Goal: Task Accomplishment & Management: Manage account settings

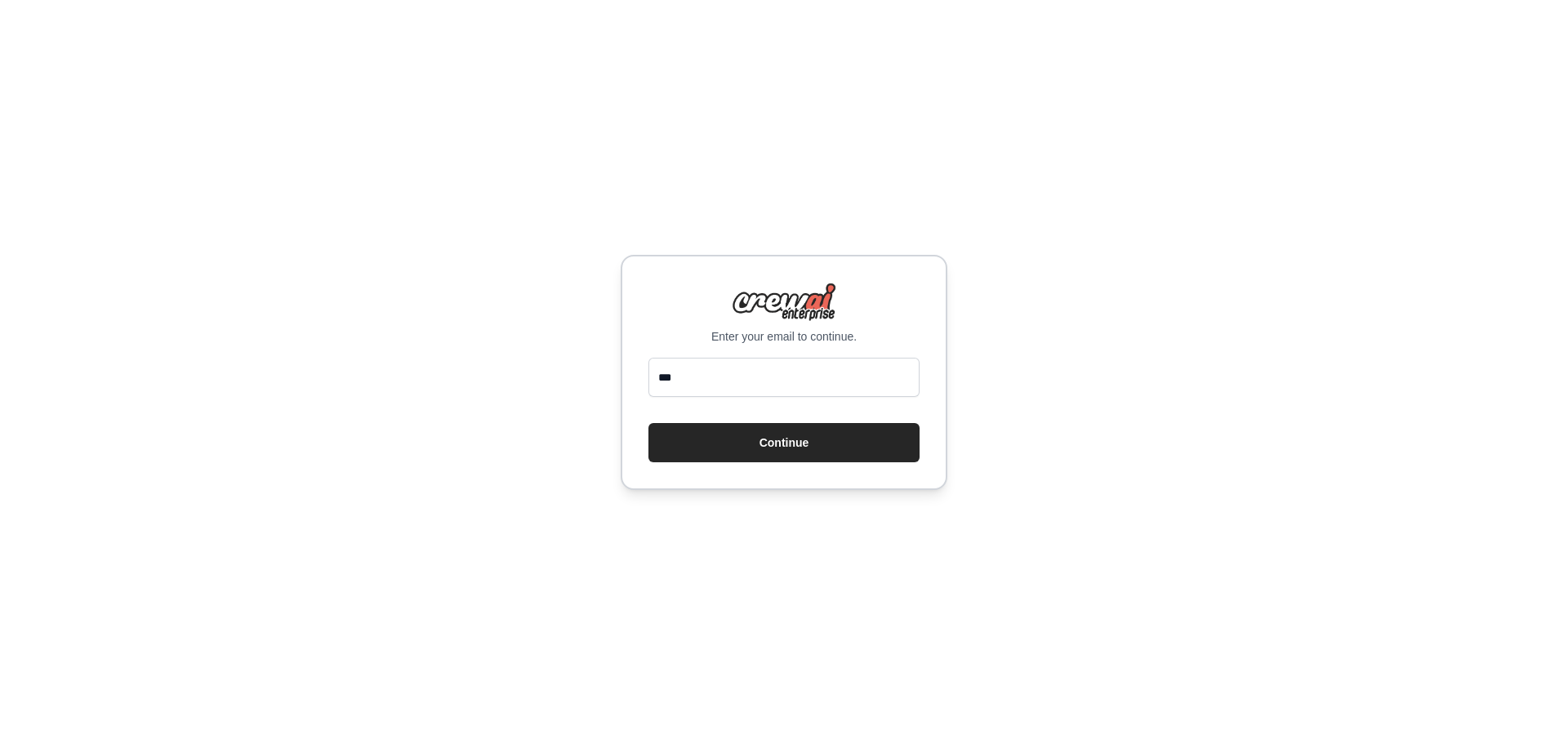
type input "**********"
click at [781, 449] on button "Continue" at bounding box center [784, 442] width 271 height 39
click at [820, 385] on input "email" at bounding box center [784, 377] width 271 height 39
type input "**********"
click at [805, 453] on button "Continue" at bounding box center [784, 442] width 271 height 39
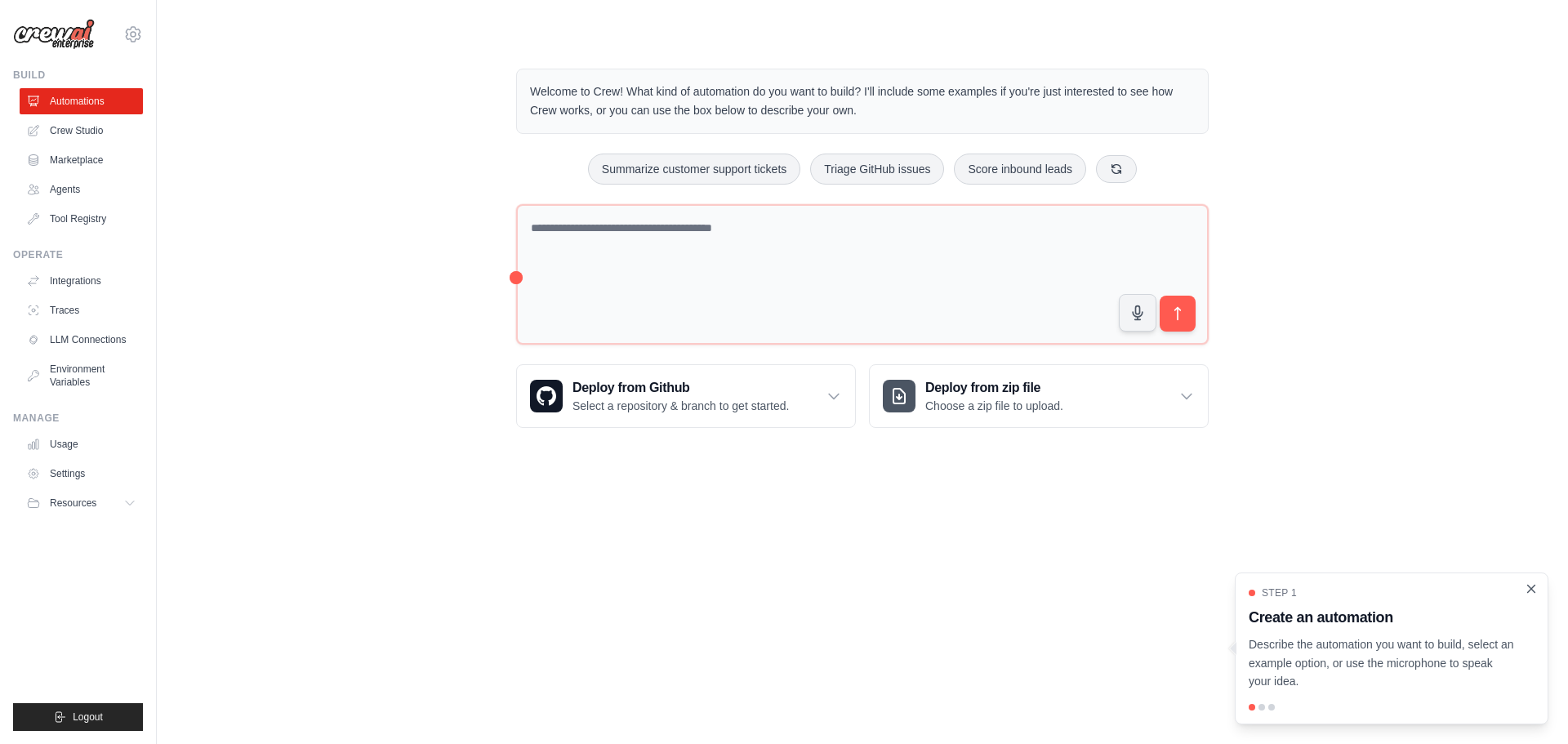
click at [1532, 592] on icon "Close walkthrough" at bounding box center [1531, 588] width 15 height 15
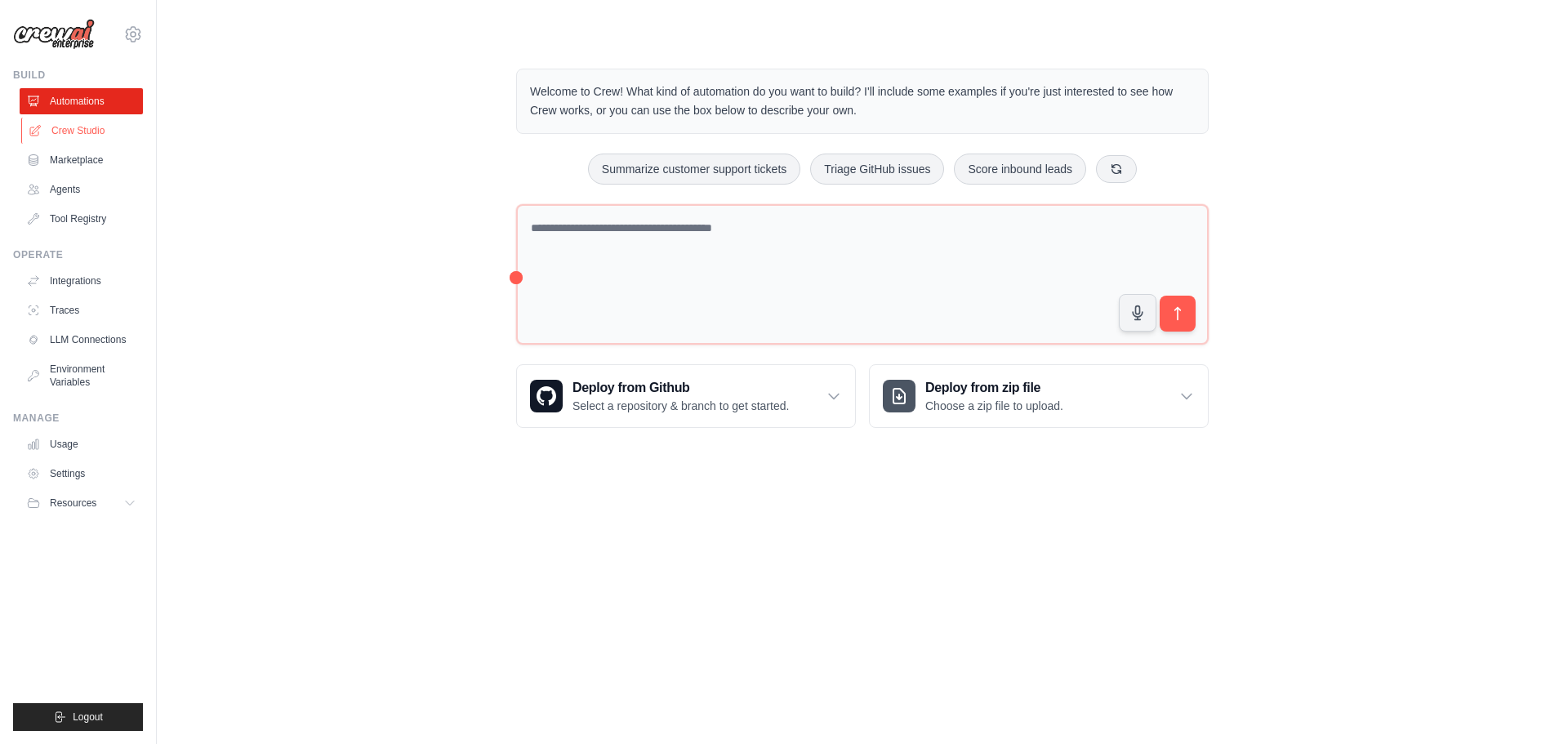
click at [68, 133] on link "Crew Studio" at bounding box center [83, 131] width 123 height 26
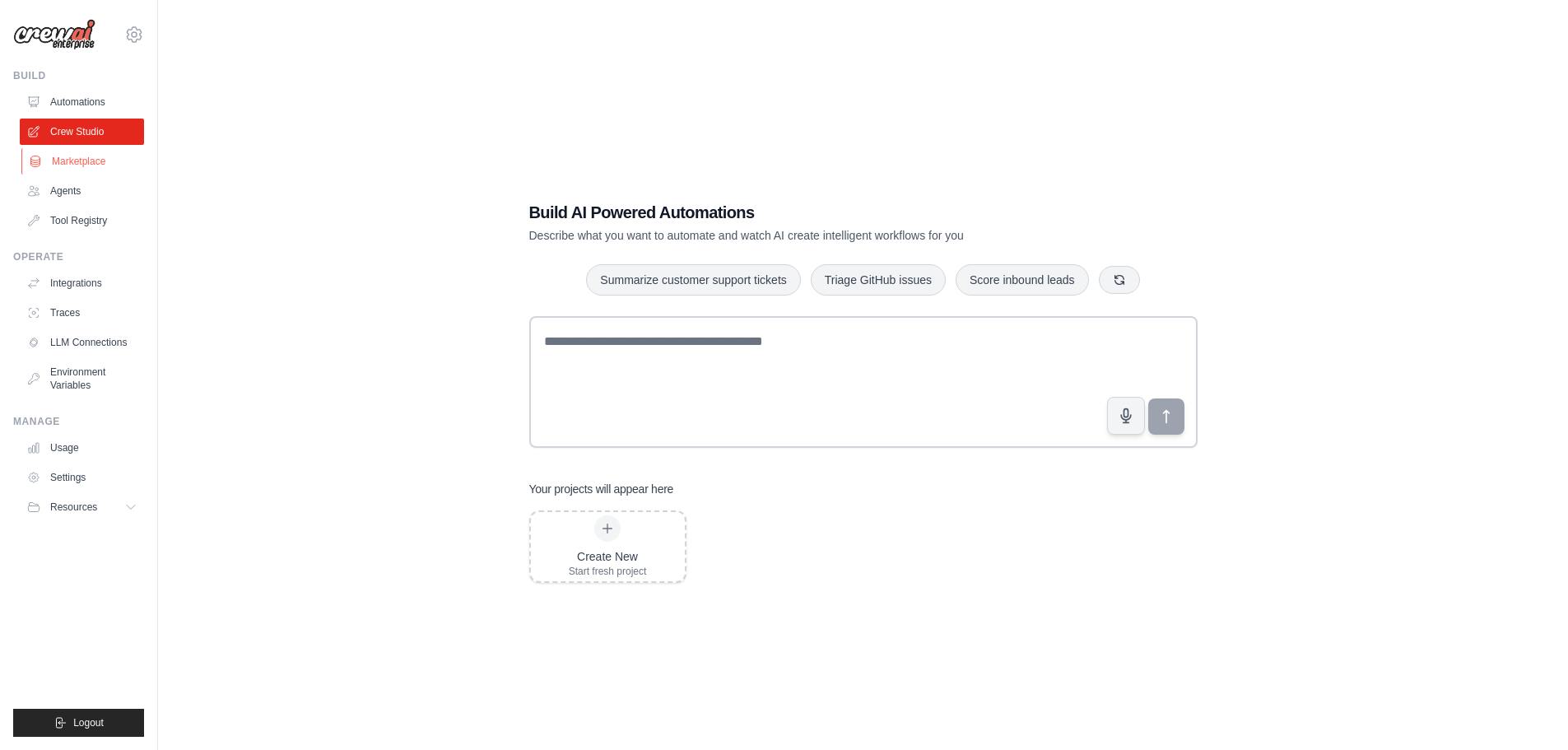
click at [93, 166] on link "Marketplace" at bounding box center [84, 162] width 124 height 26
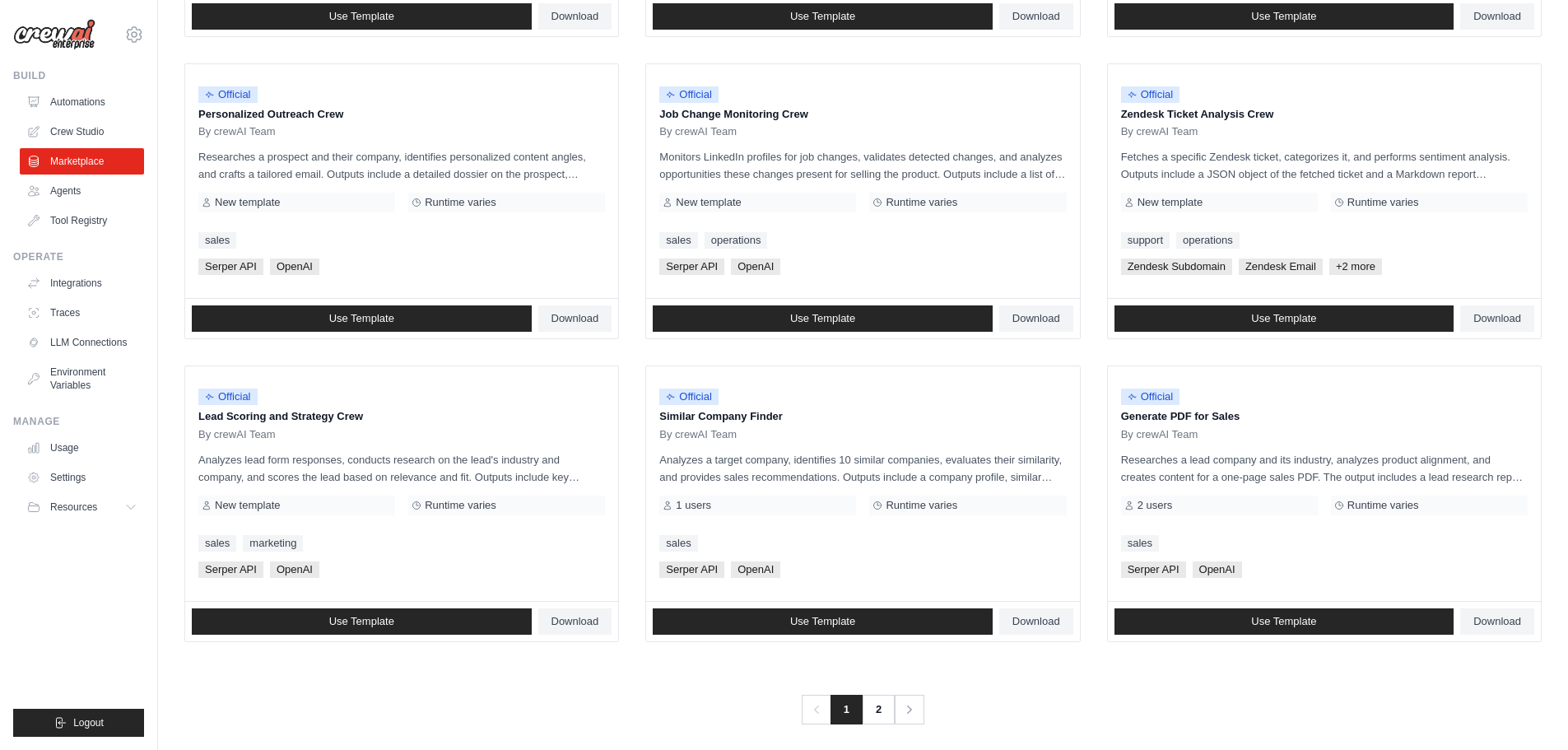
scroll to position [775, 0]
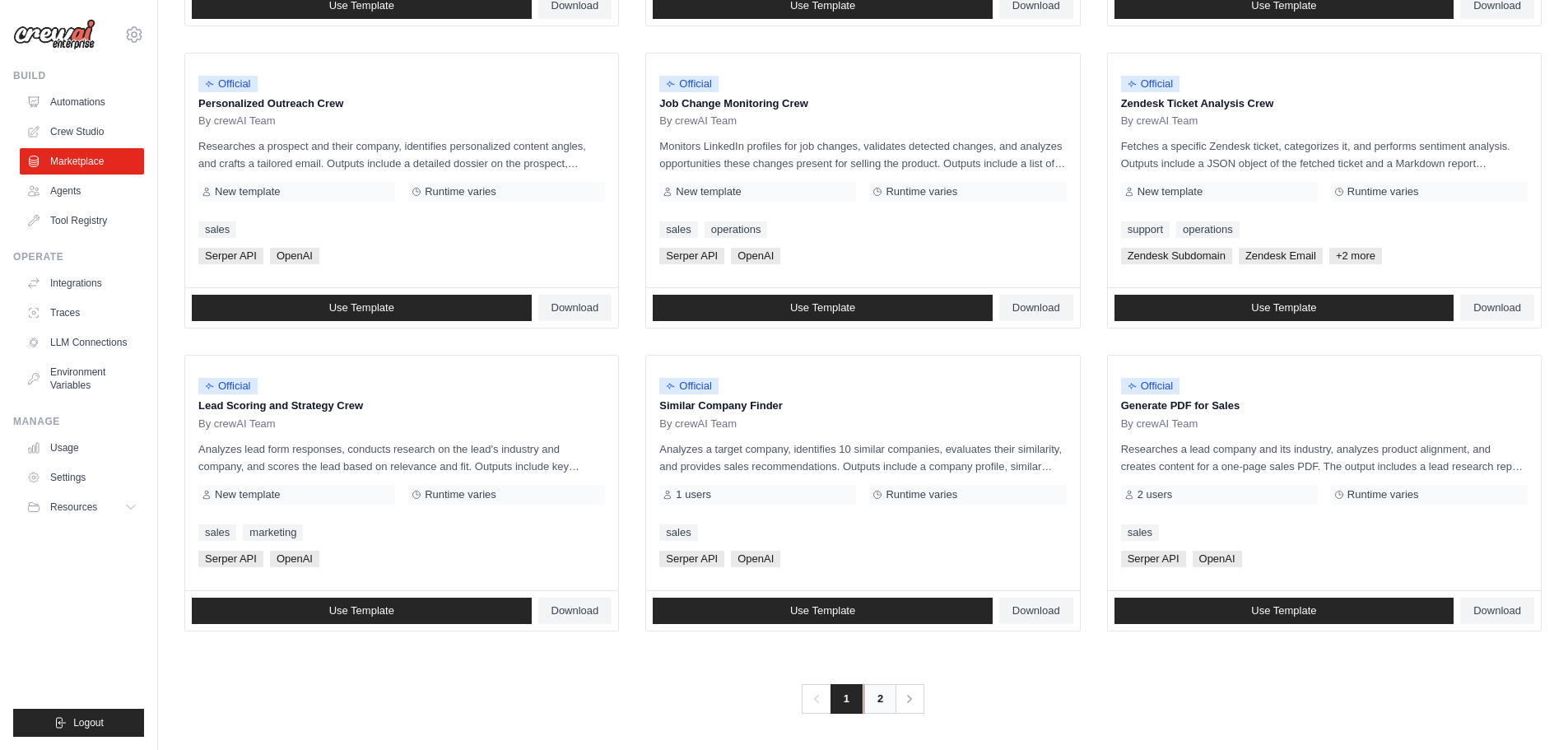
click at [876, 698] on link "2" at bounding box center [880, 698] width 33 height 30
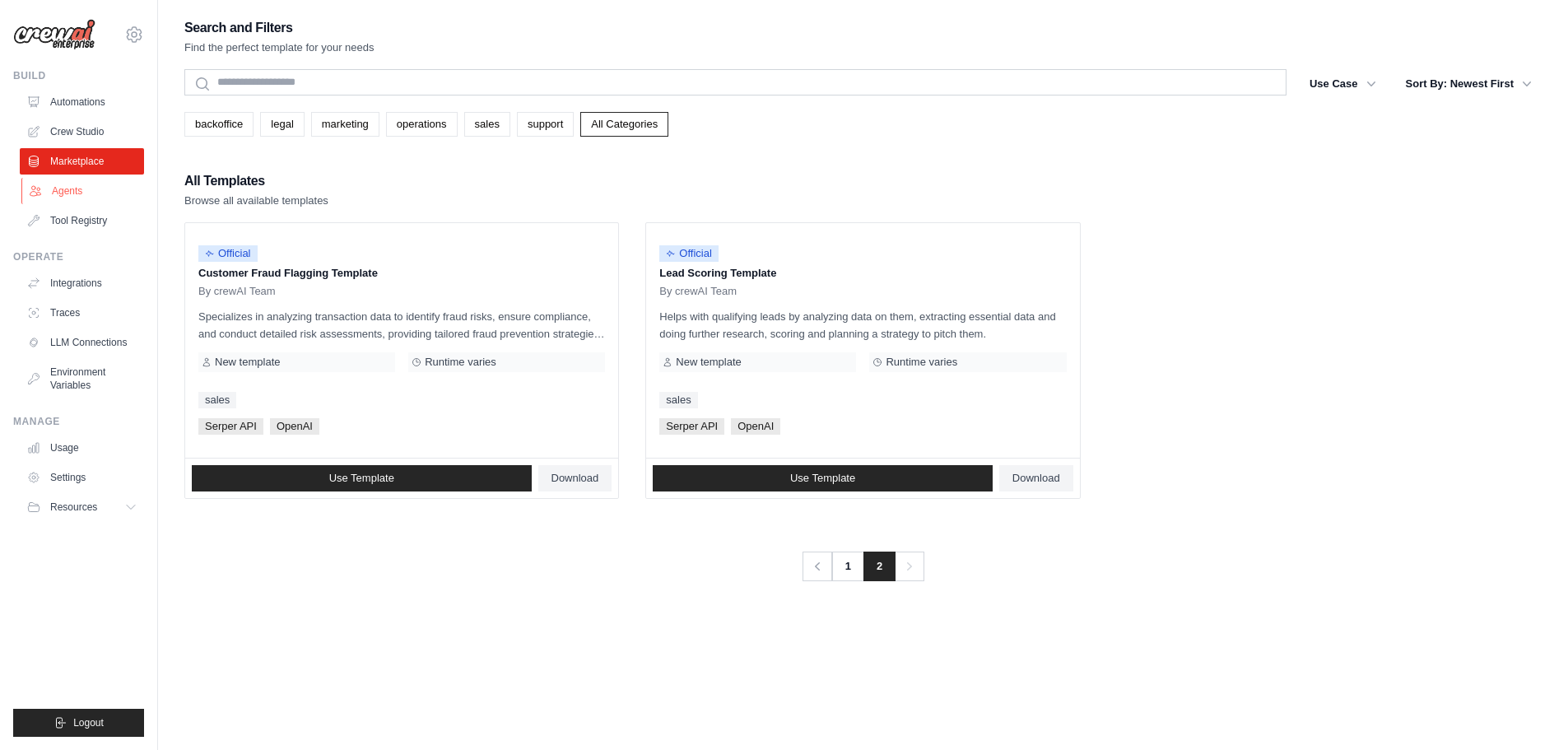
click at [78, 195] on link "Agents" at bounding box center [84, 191] width 124 height 26
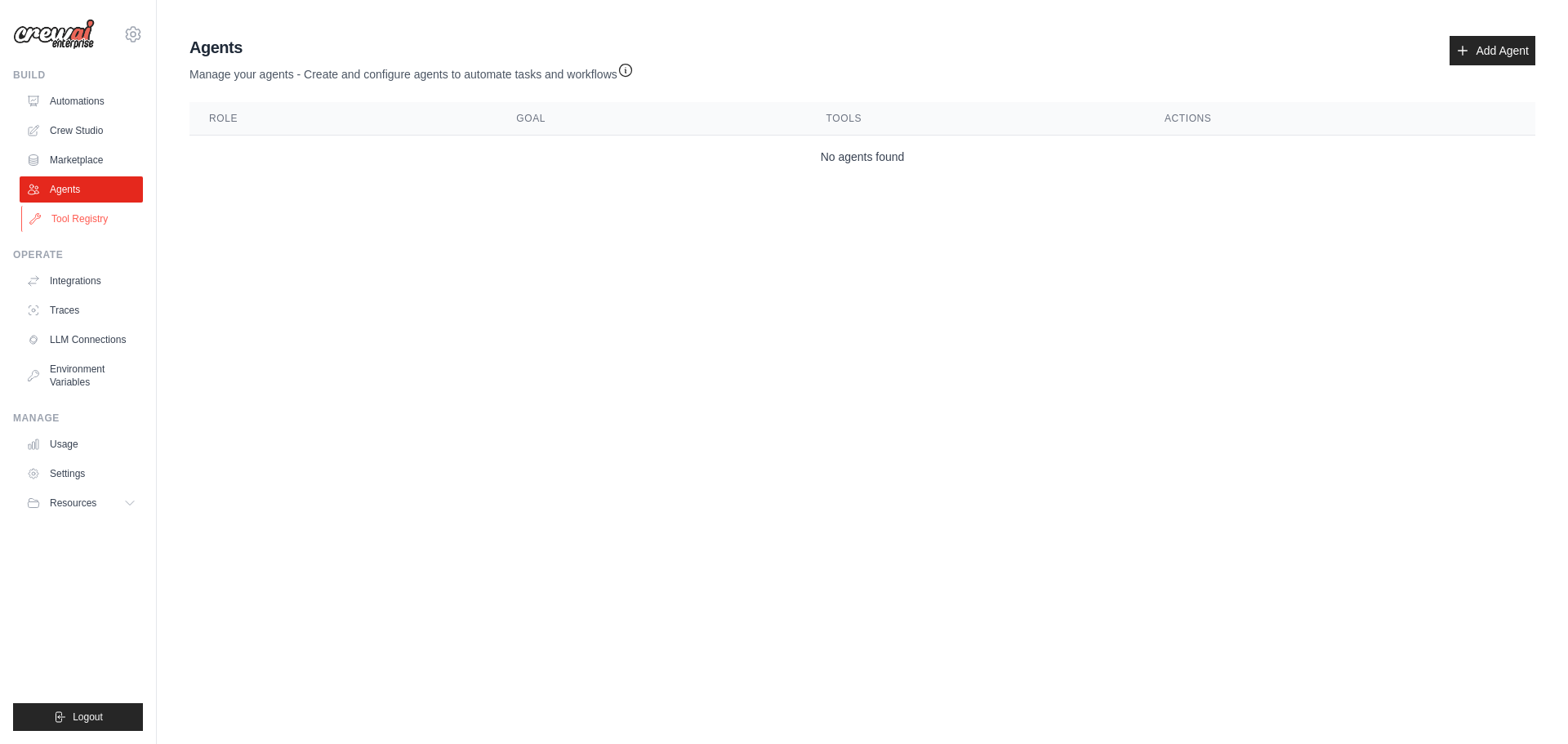
click at [87, 219] on link "Tool Registry" at bounding box center [83, 219] width 123 height 26
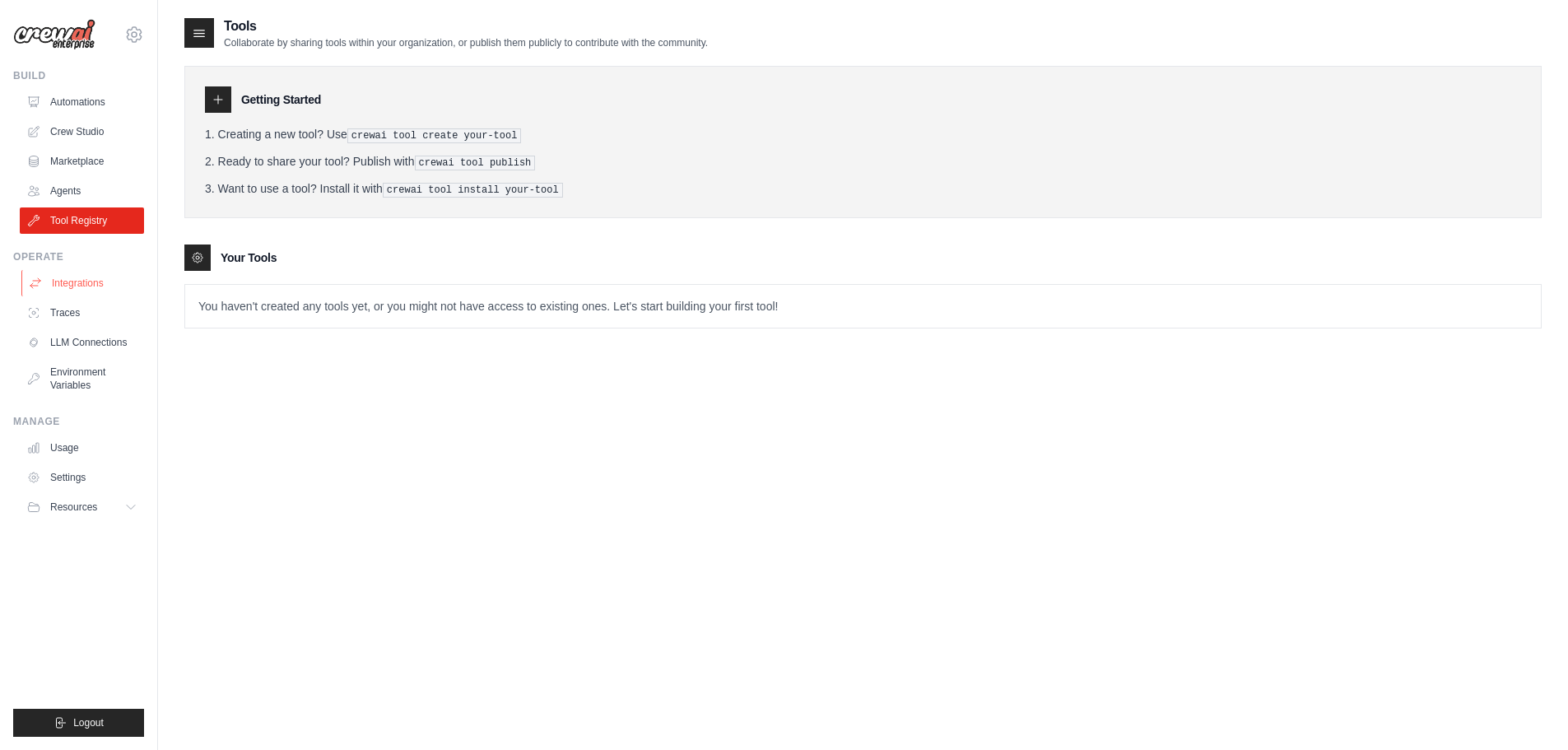
click at [100, 287] on link "Integrations" at bounding box center [84, 283] width 124 height 26
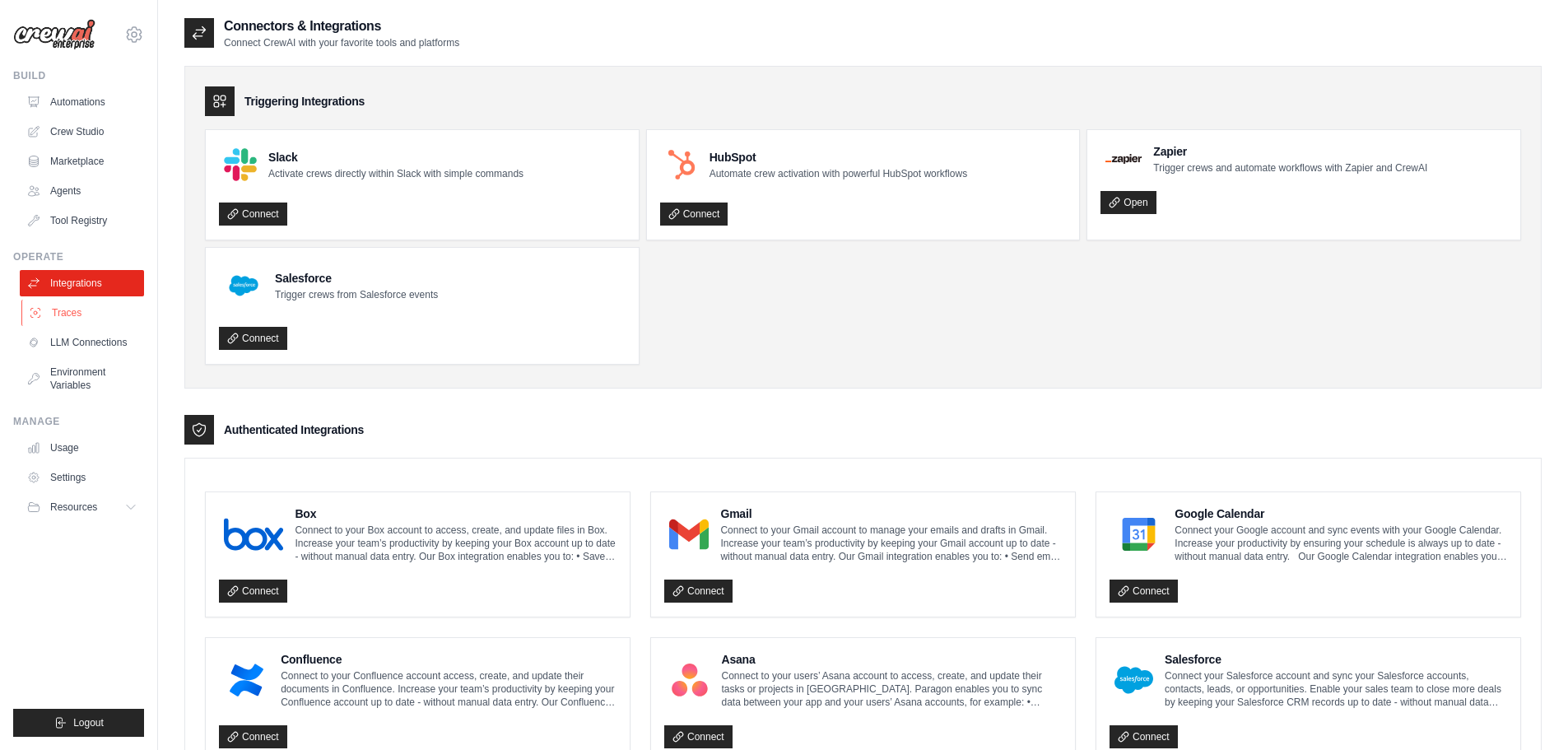
click at [78, 310] on link "Traces" at bounding box center [84, 313] width 124 height 26
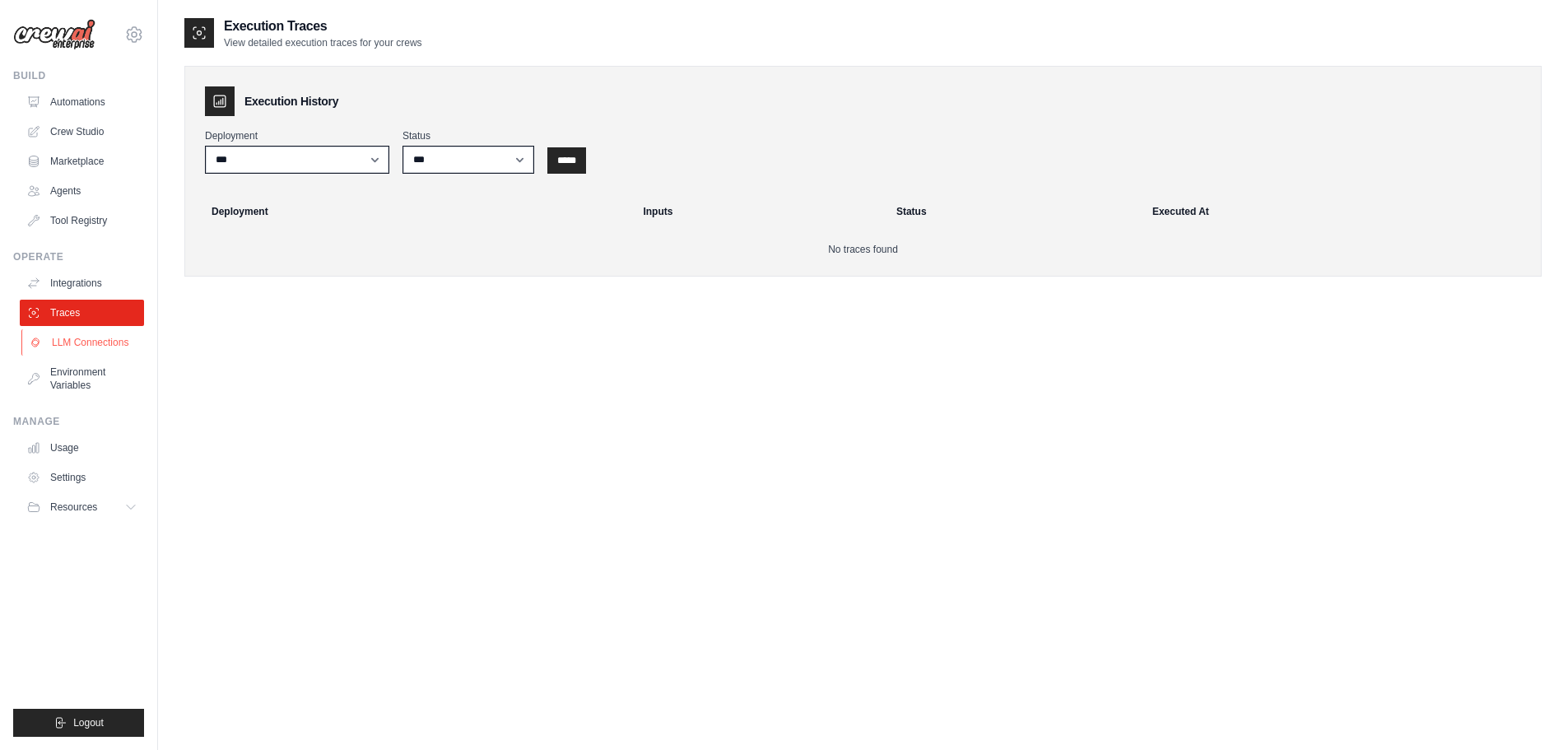
click at [79, 341] on link "LLM Connections" at bounding box center [84, 342] width 124 height 26
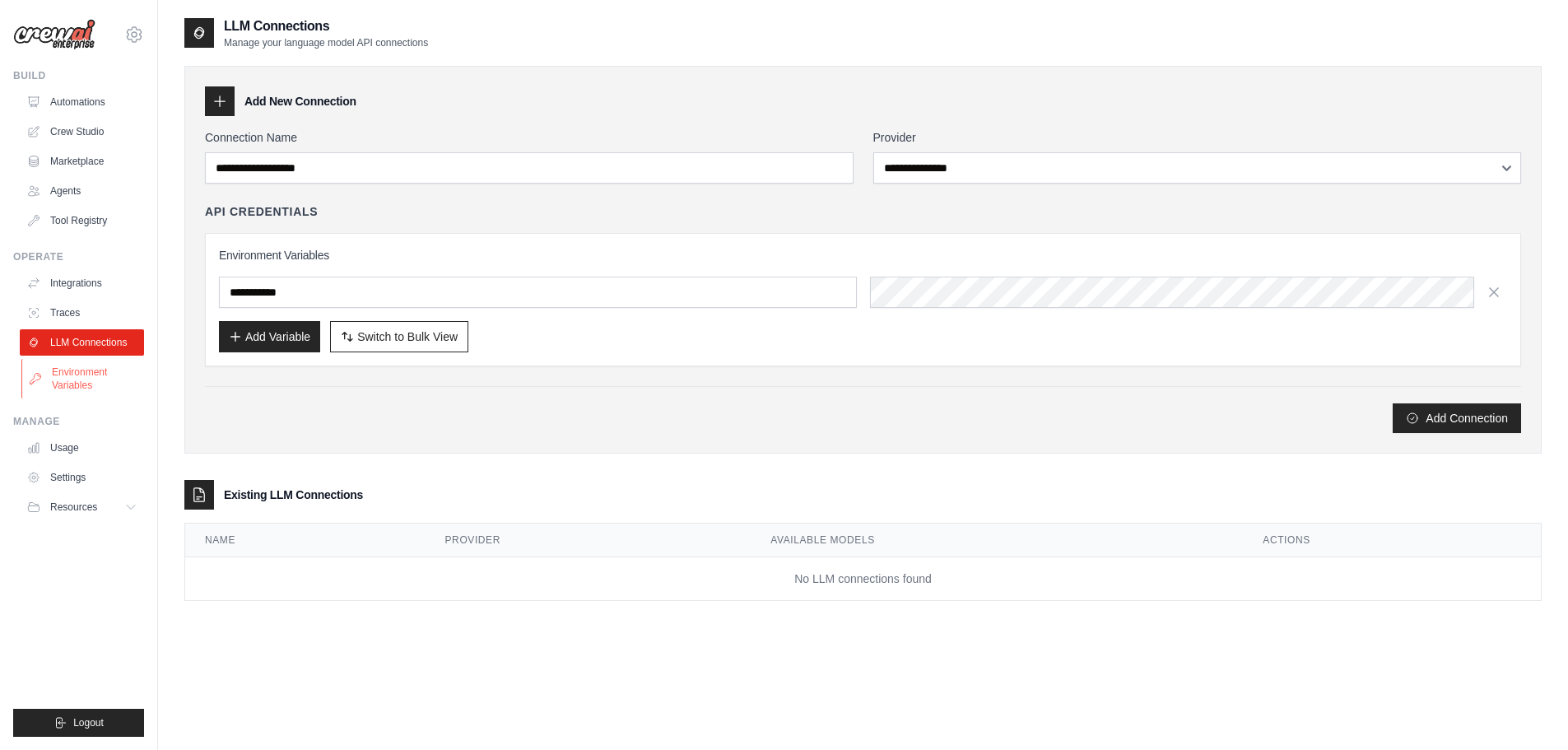
click at [85, 380] on link "Environment Variables" at bounding box center [84, 378] width 124 height 39
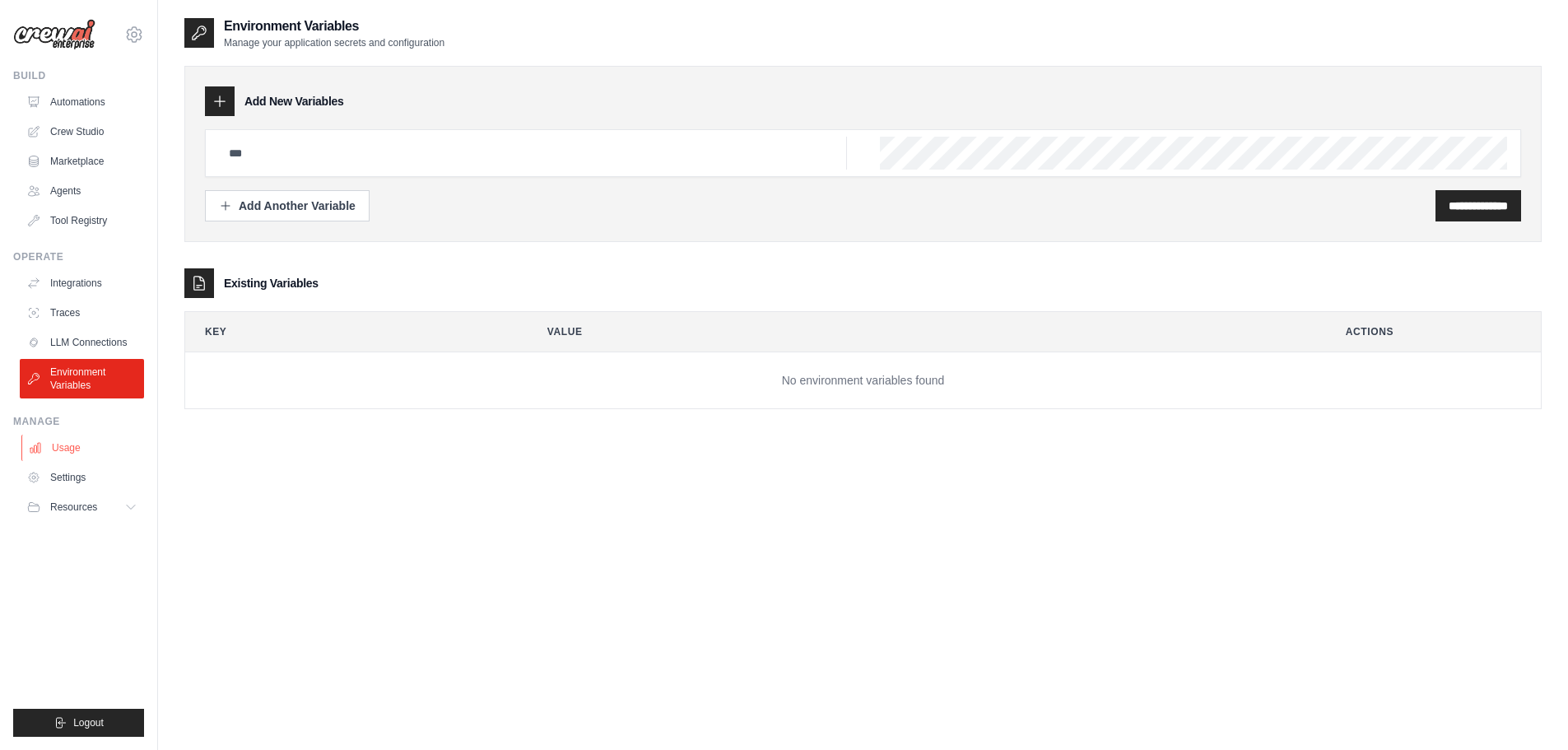
click at [56, 450] on link "Usage" at bounding box center [84, 448] width 124 height 26
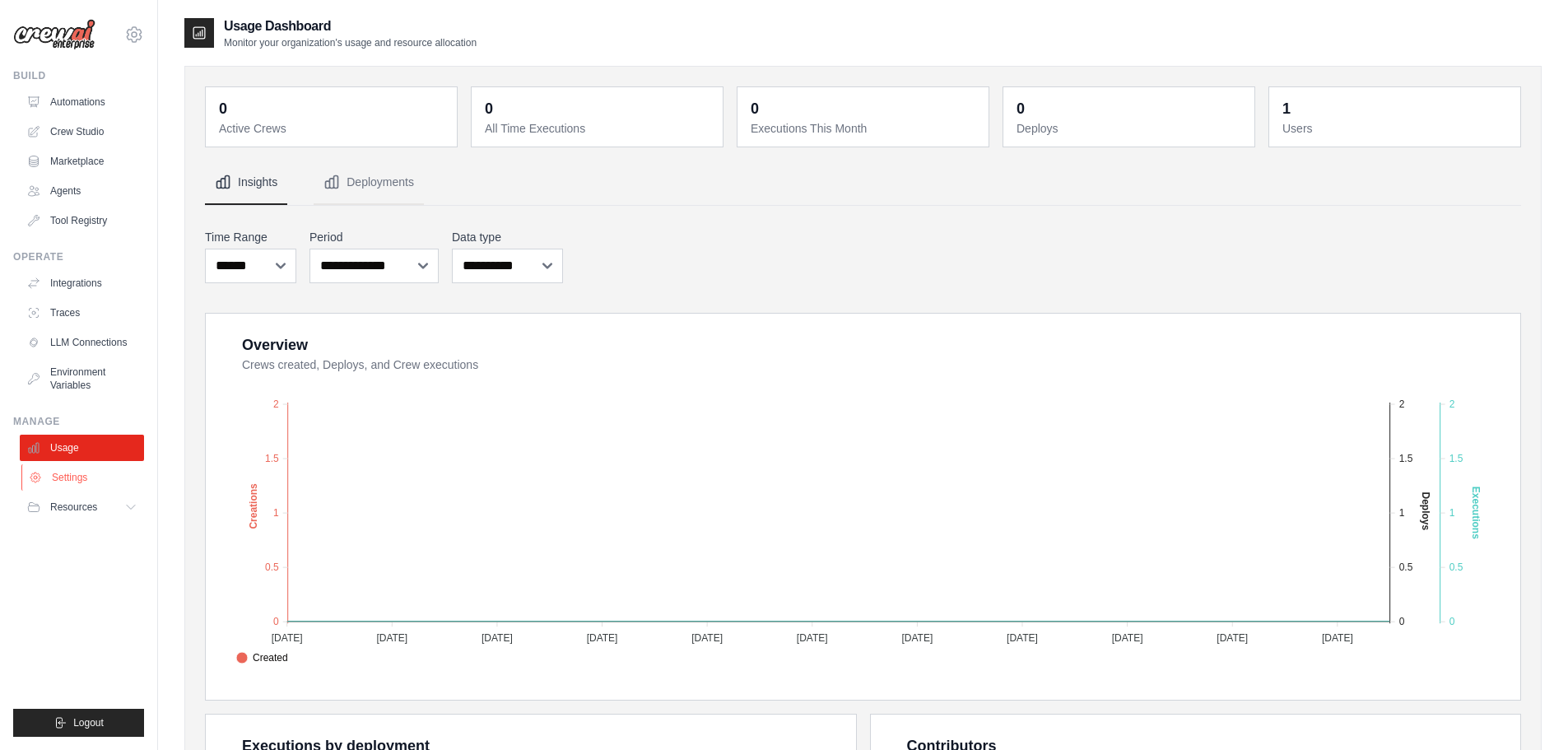
click at [73, 477] on link "Settings" at bounding box center [84, 478] width 124 height 26
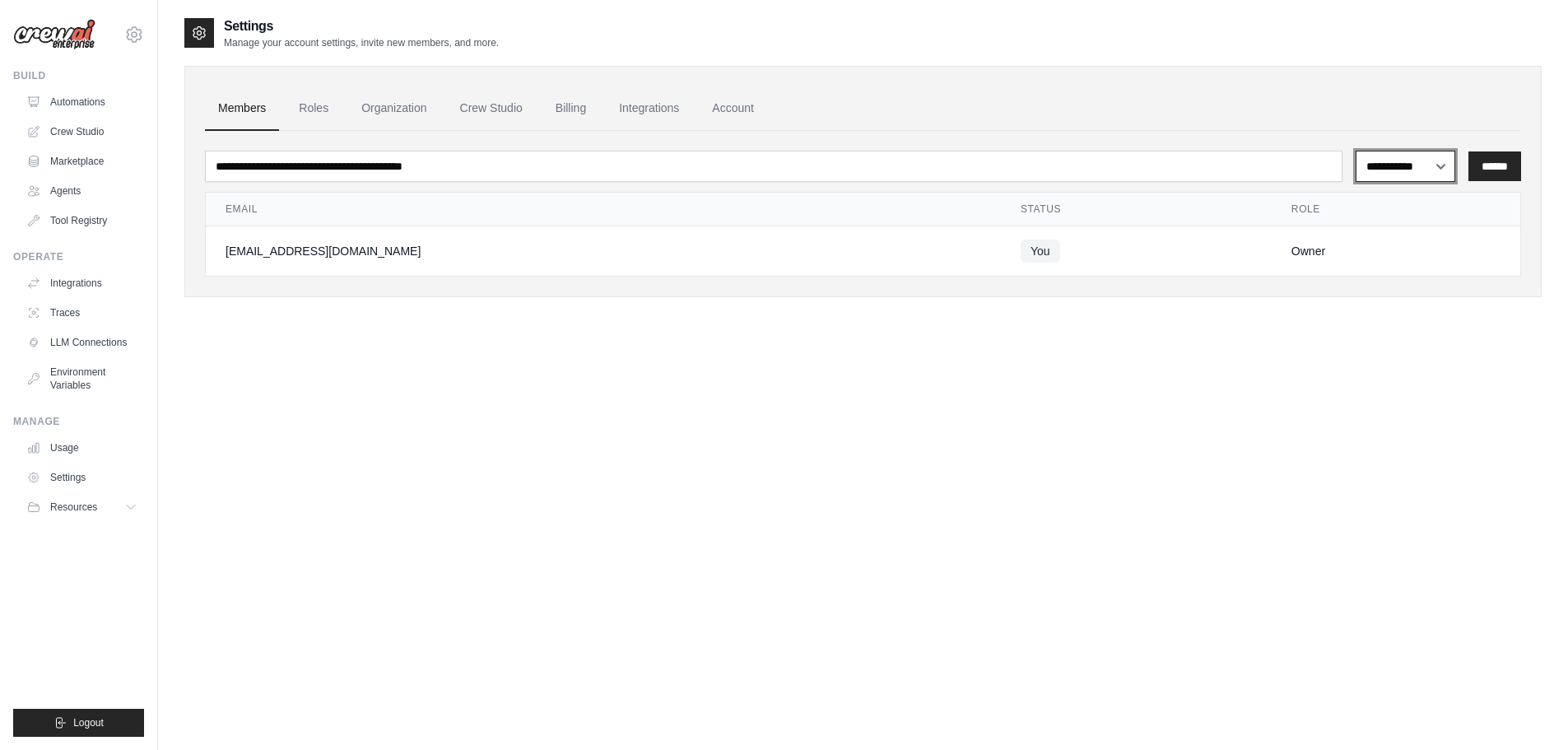
click at [1408, 164] on select "**********" at bounding box center [1406, 167] width 100 height 31
click at [663, 473] on div "**********" at bounding box center [863, 391] width 1358 height 750
click at [336, 114] on link "Roles" at bounding box center [313, 108] width 56 height 45
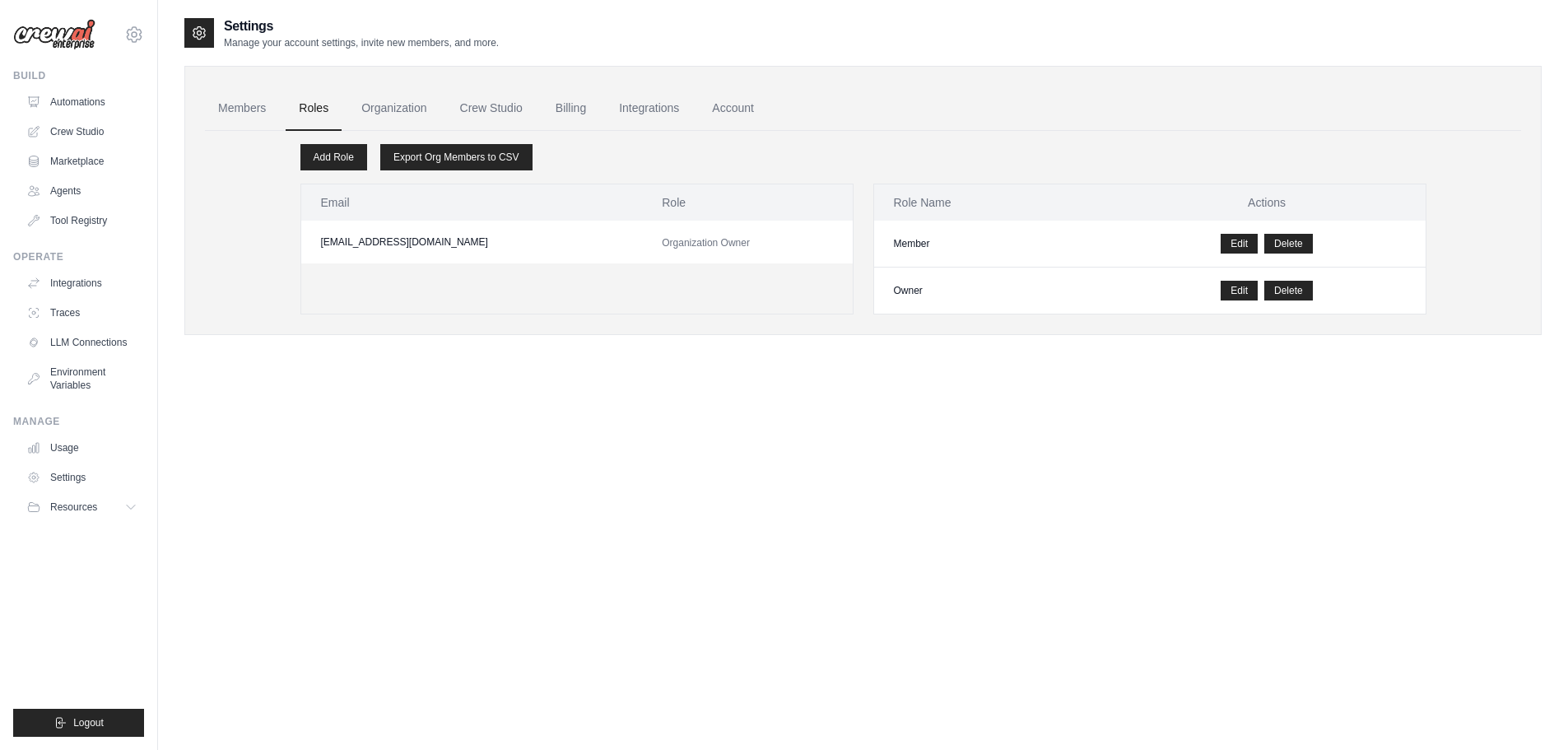
click at [405, 112] on link "Organization" at bounding box center [394, 108] width 92 height 45
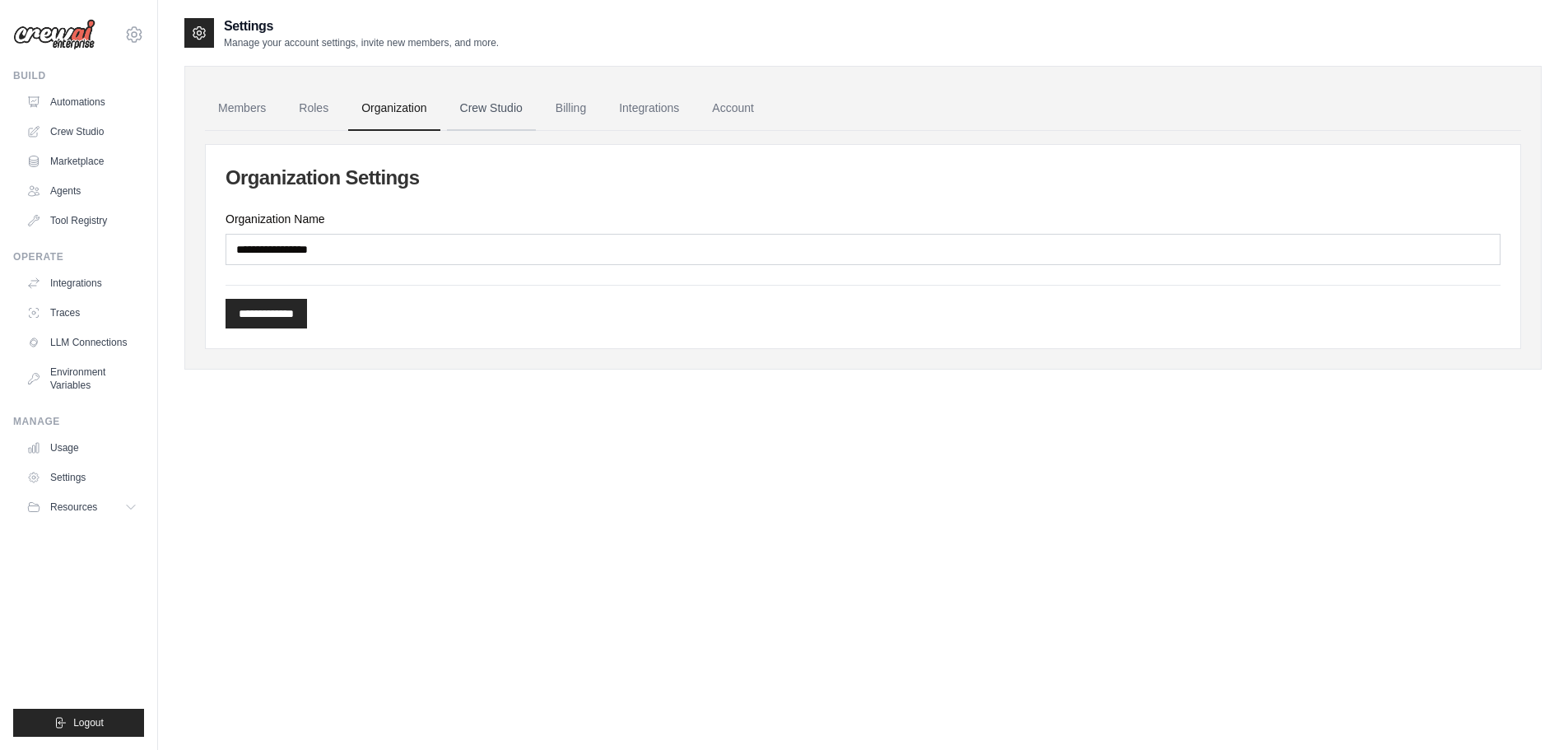
click at [464, 109] on link "Crew Studio" at bounding box center [492, 108] width 89 height 45
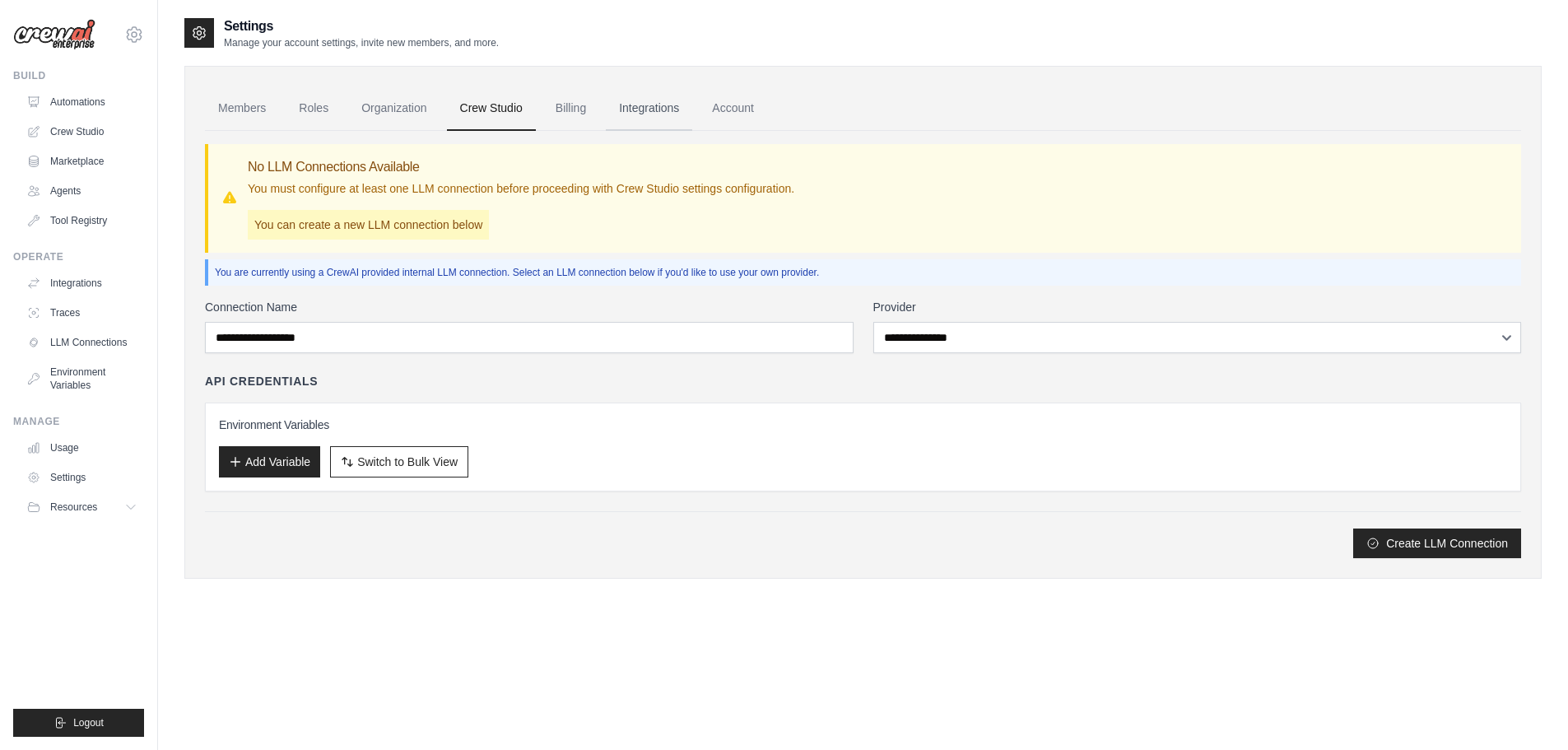
click at [667, 110] on link "Integrations" at bounding box center [649, 108] width 86 height 45
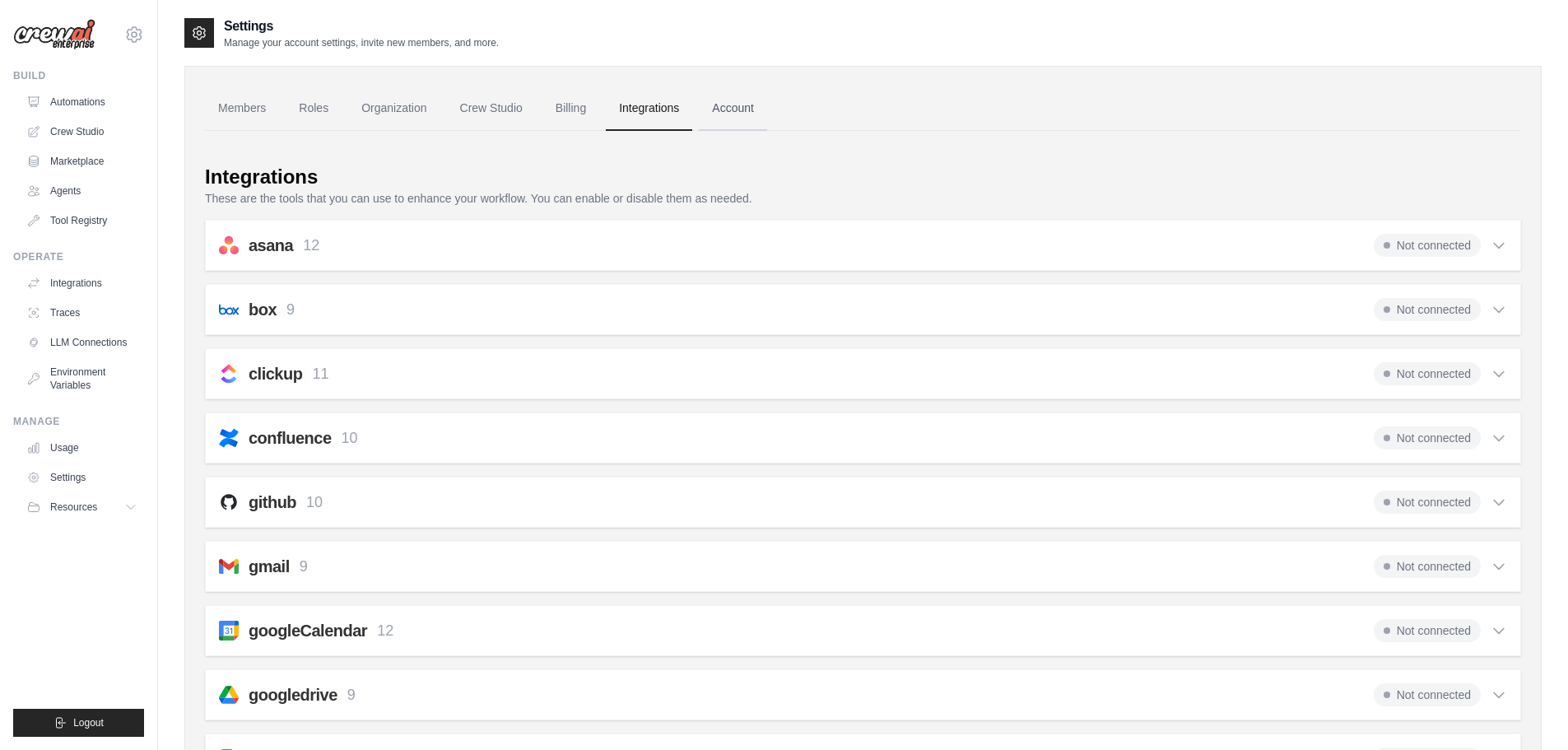
click at [732, 100] on link "Account" at bounding box center [732, 108] width 68 height 45
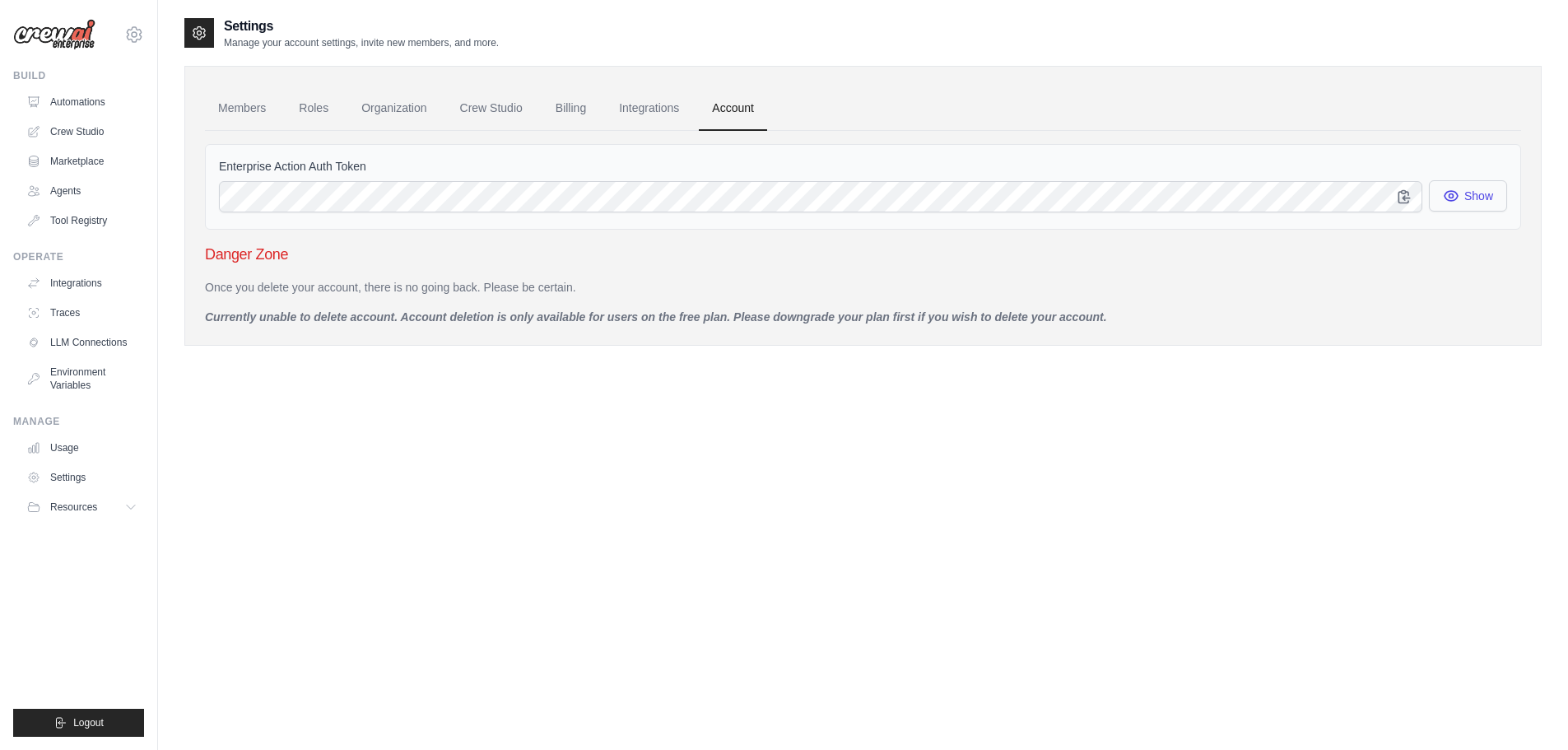
click at [1456, 205] on button "Show" at bounding box center [1468, 196] width 79 height 31
click at [1478, 199] on button "Show" at bounding box center [1468, 196] width 79 height 31
